Goal: Task Accomplishment & Management: Manage account settings

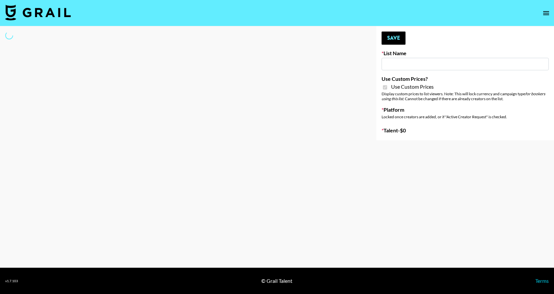
type input "[PERSON_NAME] - Relatable ([DATE])"
checkbox input "true"
click at [399, 65] on input "[PERSON_NAME] - Relatable ([DATE])" at bounding box center [465, 64] width 167 height 12
select select "Brand"
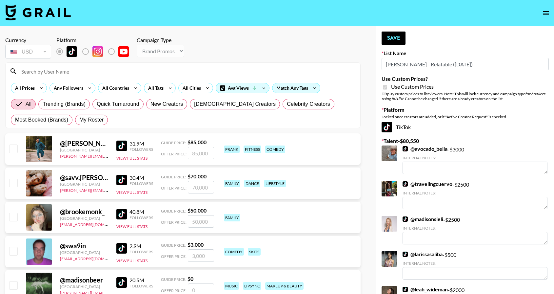
click at [146, 73] on input at bounding box center [186, 71] width 339 height 10
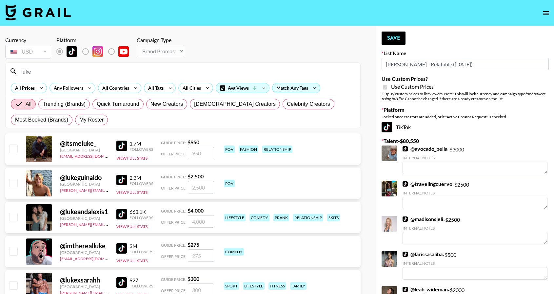
type input "luke"
click at [9, 218] on input "checkbox" at bounding box center [13, 217] width 8 height 8
checkbox input "true"
type input "4000"
drag, startPoint x: 211, startPoint y: 221, endPoint x: 165, endPoint y: 215, distance: 47.0
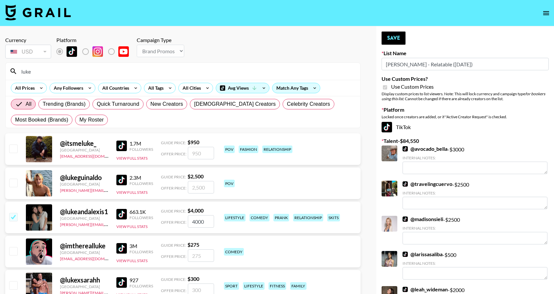
click at [165, 215] on div "Guide Price: $ 4,000 Offer Price: 4000" at bounding box center [187, 217] width 53 height 20
checkbox input "false"
checkbox input "true"
type input "2000"
click at [404, 40] on button "Save" at bounding box center [394, 37] width 24 height 13
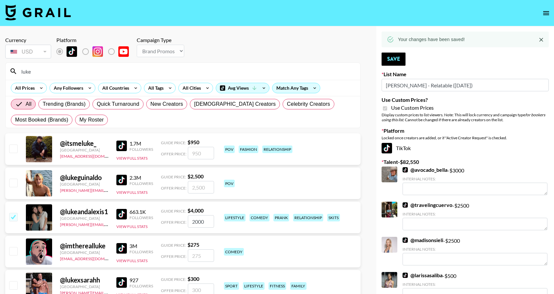
click at [395, 40] on div "Your changes have been saved!" at bounding box center [465, 39] width 167 height 16
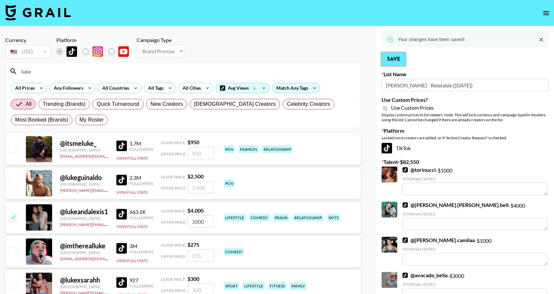
click at [399, 60] on button "Save" at bounding box center [394, 58] width 24 height 13
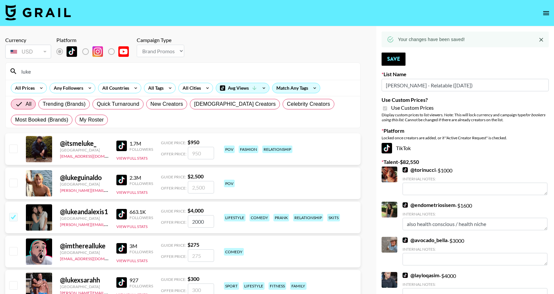
click at [13, 219] on input "checkbox" at bounding box center [13, 217] width 8 height 8
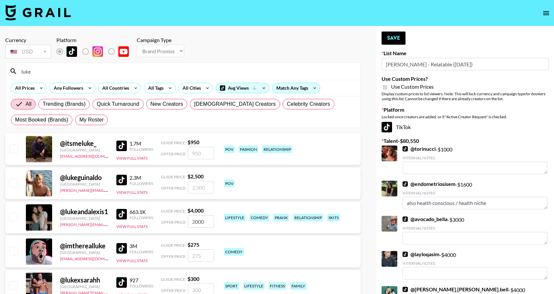
click at [13, 219] on input "checkbox" at bounding box center [13, 217] width 8 height 8
click at [397, 37] on button "Save" at bounding box center [394, 37] width 24 height 13
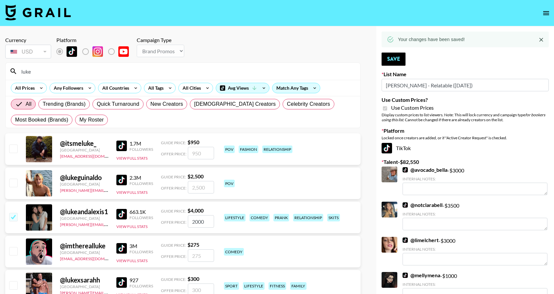
click at [13, 218] on input "checkbox" at bounding box center [13, 217] width 8 height 8
checkbox input "false"
